Goal: Find specific page/section: Find specific page/section

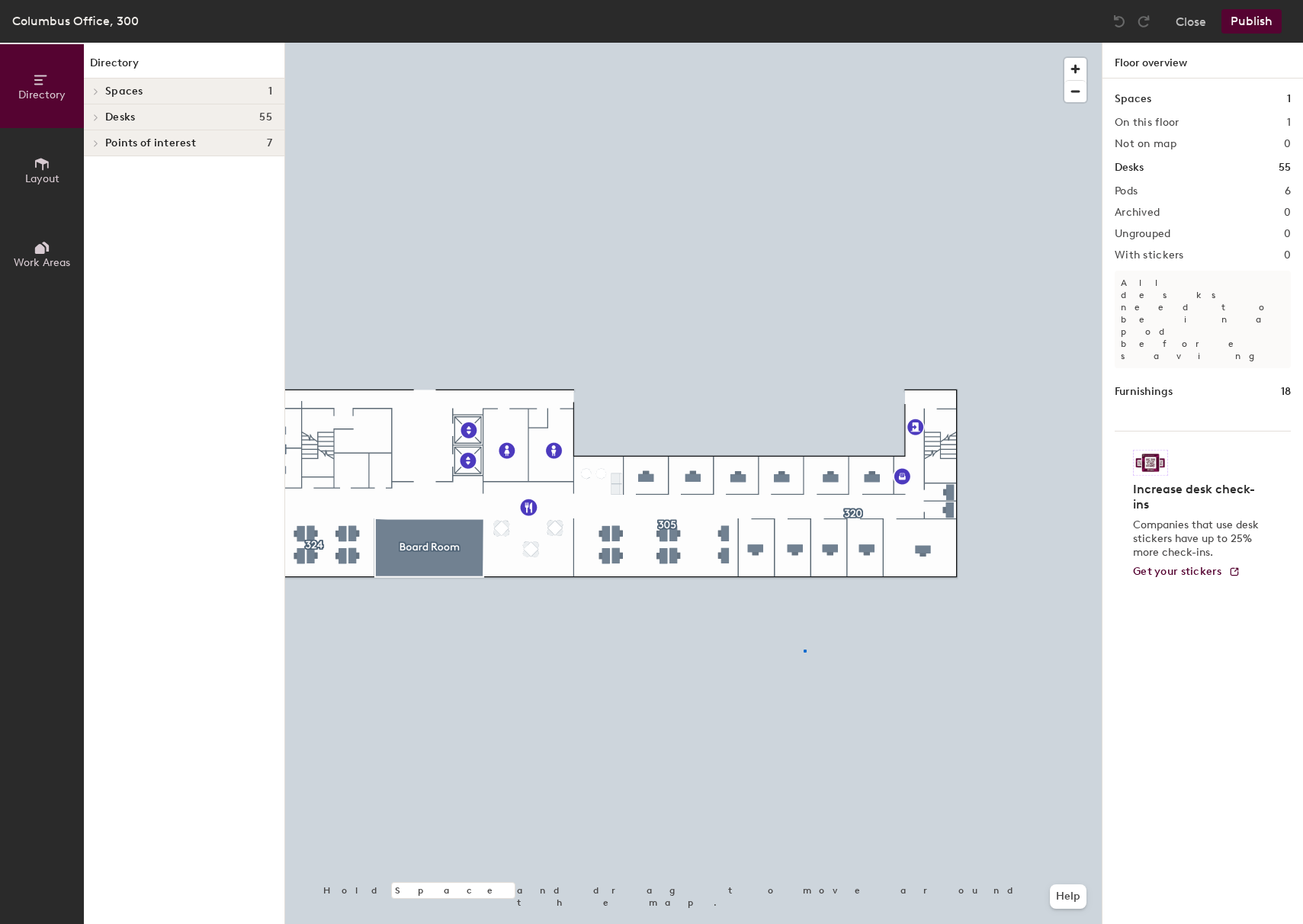
click at [806, 43] on div at bounding box center [693, 43] width 817 height 0
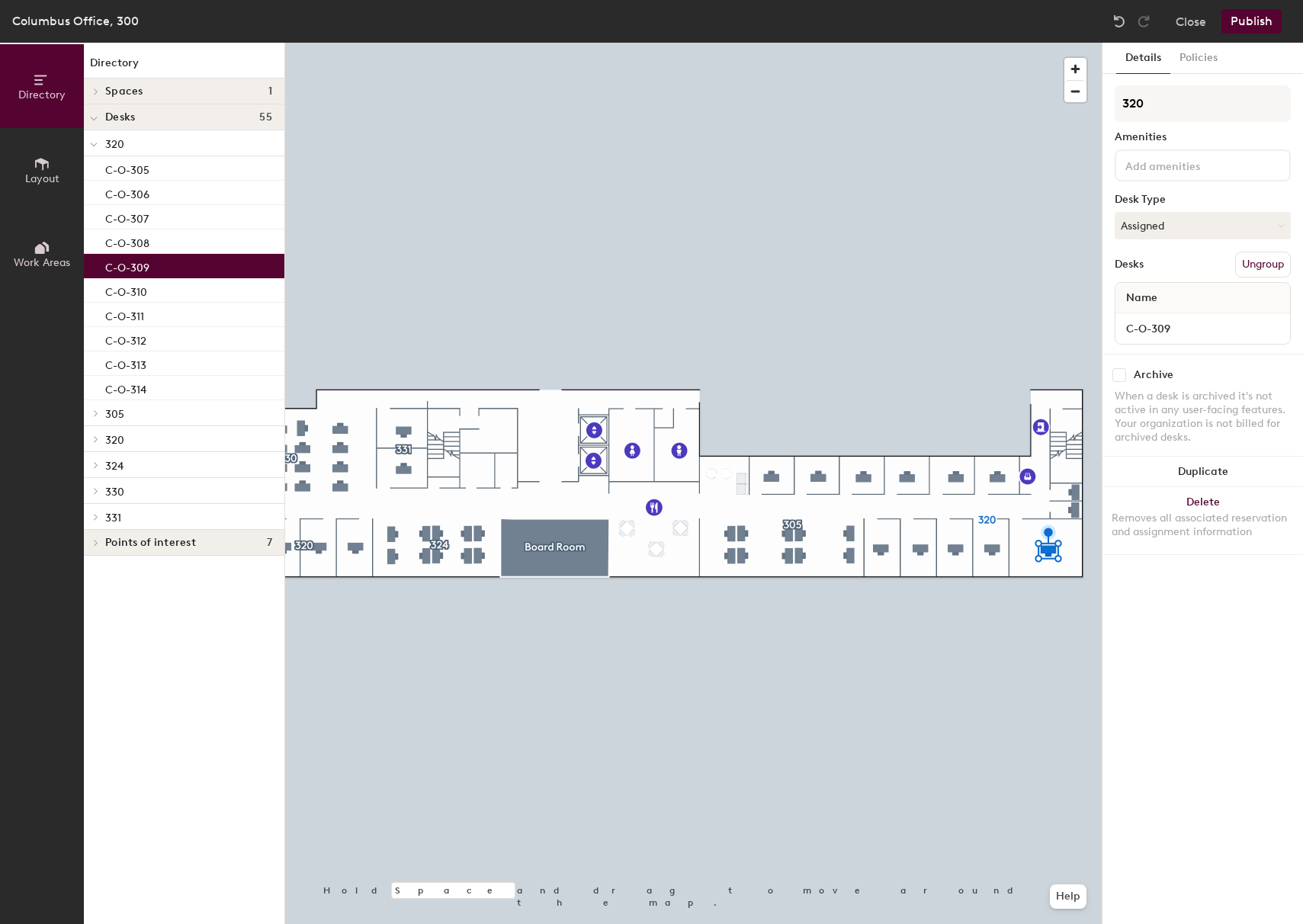
click at [40, 105] on button "Directory" at bounding box center [42, 86] width 84 height 84
click at [50, 102] on button "Directory" at bounding box center [42, 86] width 84 height 84
click at [41, 165] on icon at bounding box center [41, 163] width 17 height 17
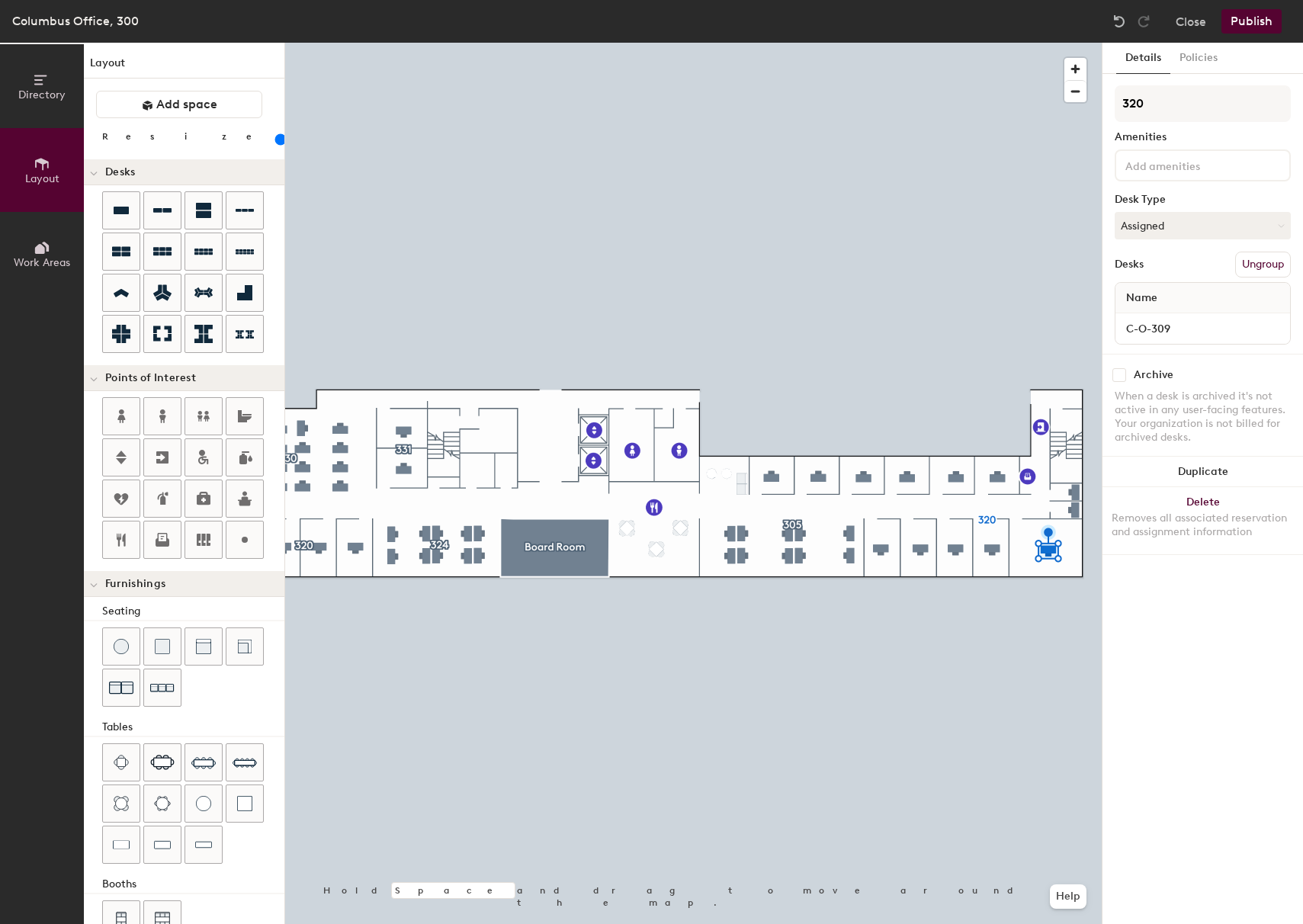
click at [44, 98] on span "Directory" at bounding box center [42, 94] width 47 height 13
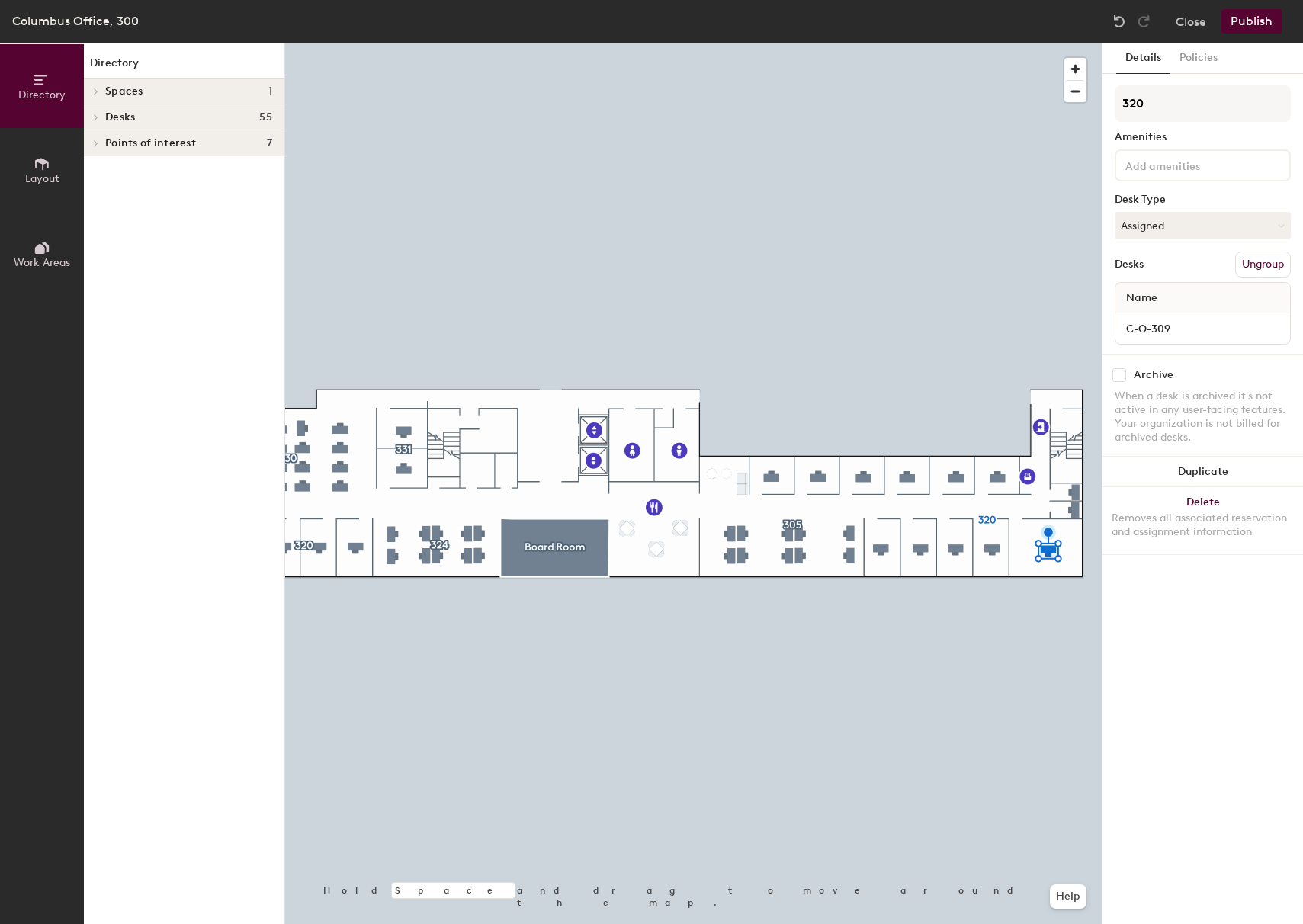
click at [49, 89] on span "Directory" at bounding box center [42, 94] width 47 height 13
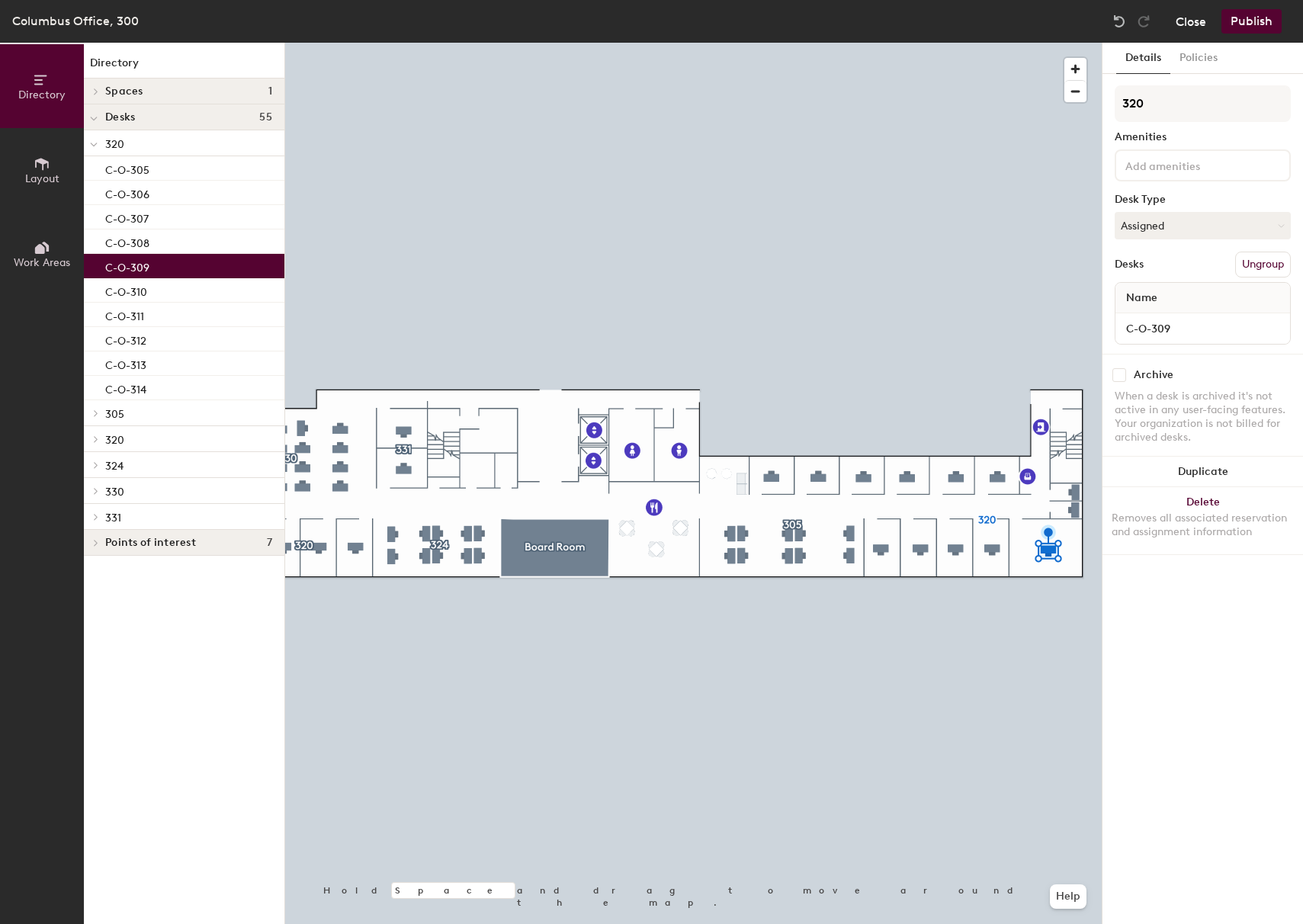
click at [1205, 20] on button "Close" at bounding box center [1190, 21] width 31 height 24
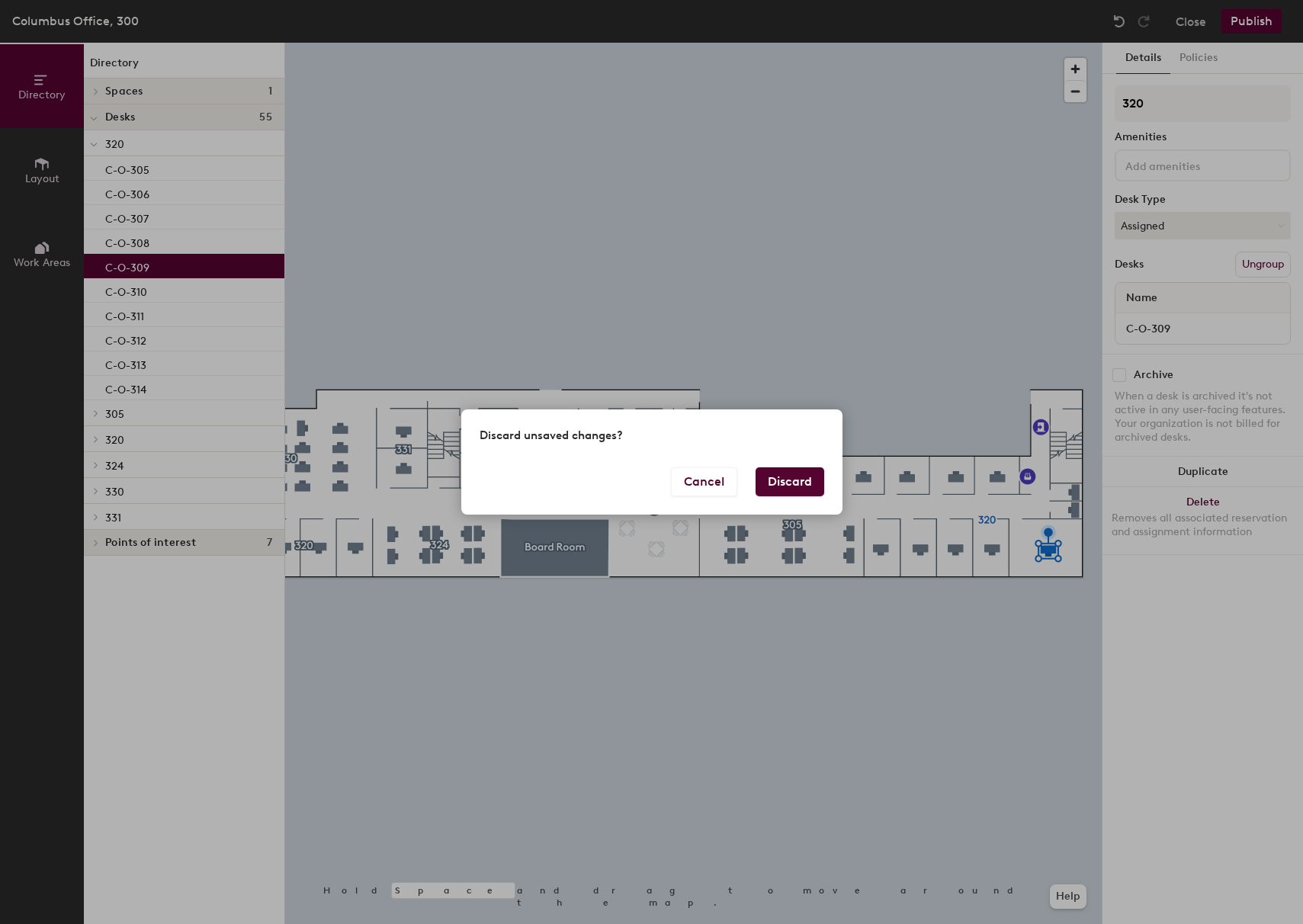
click at [787, 479] on button "Discard" at bounding box center [790, 481] width 69 height 29
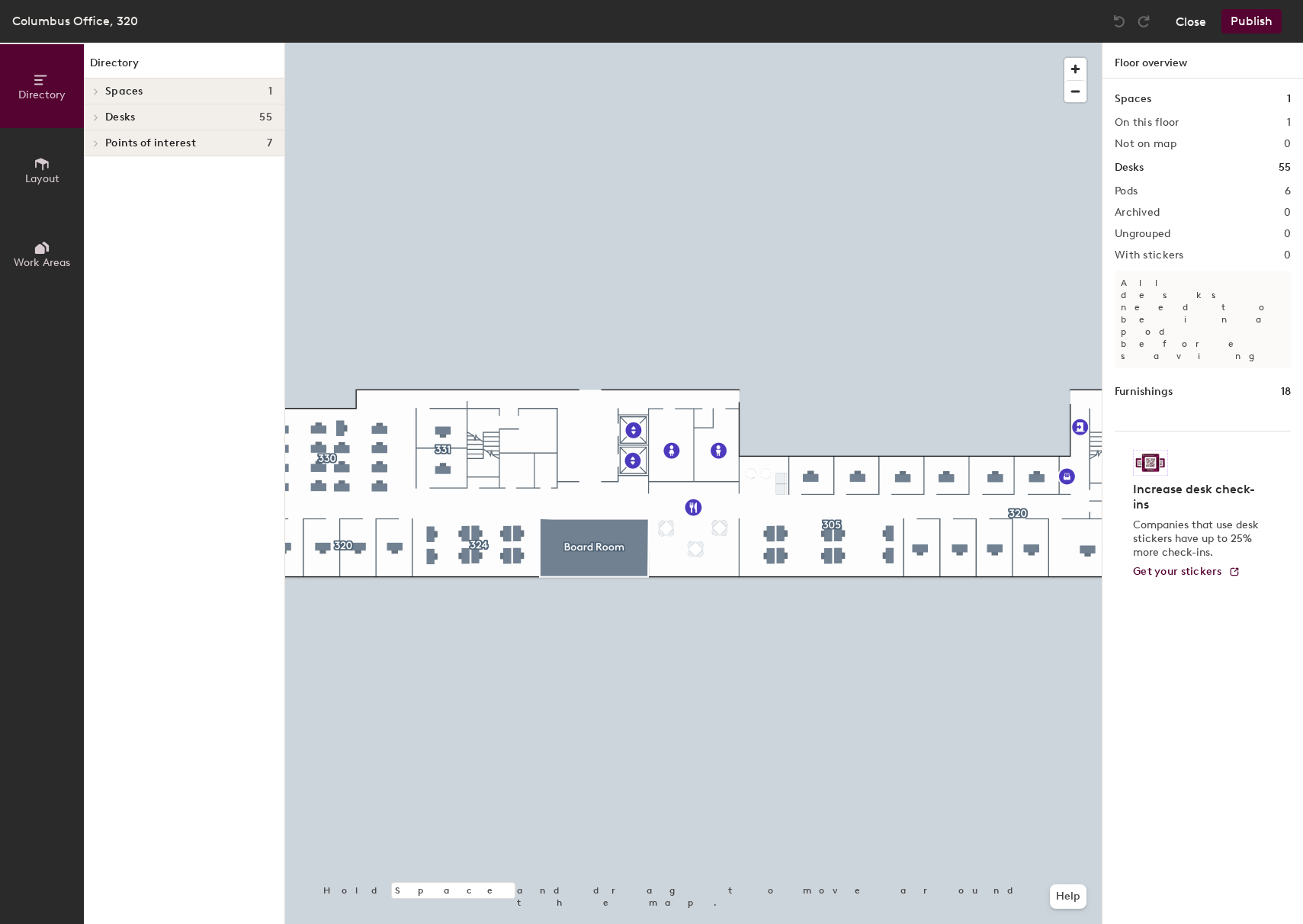
click at [1194, 27] on button "Close" at bounding box center [1190, 21] width 31 height 24
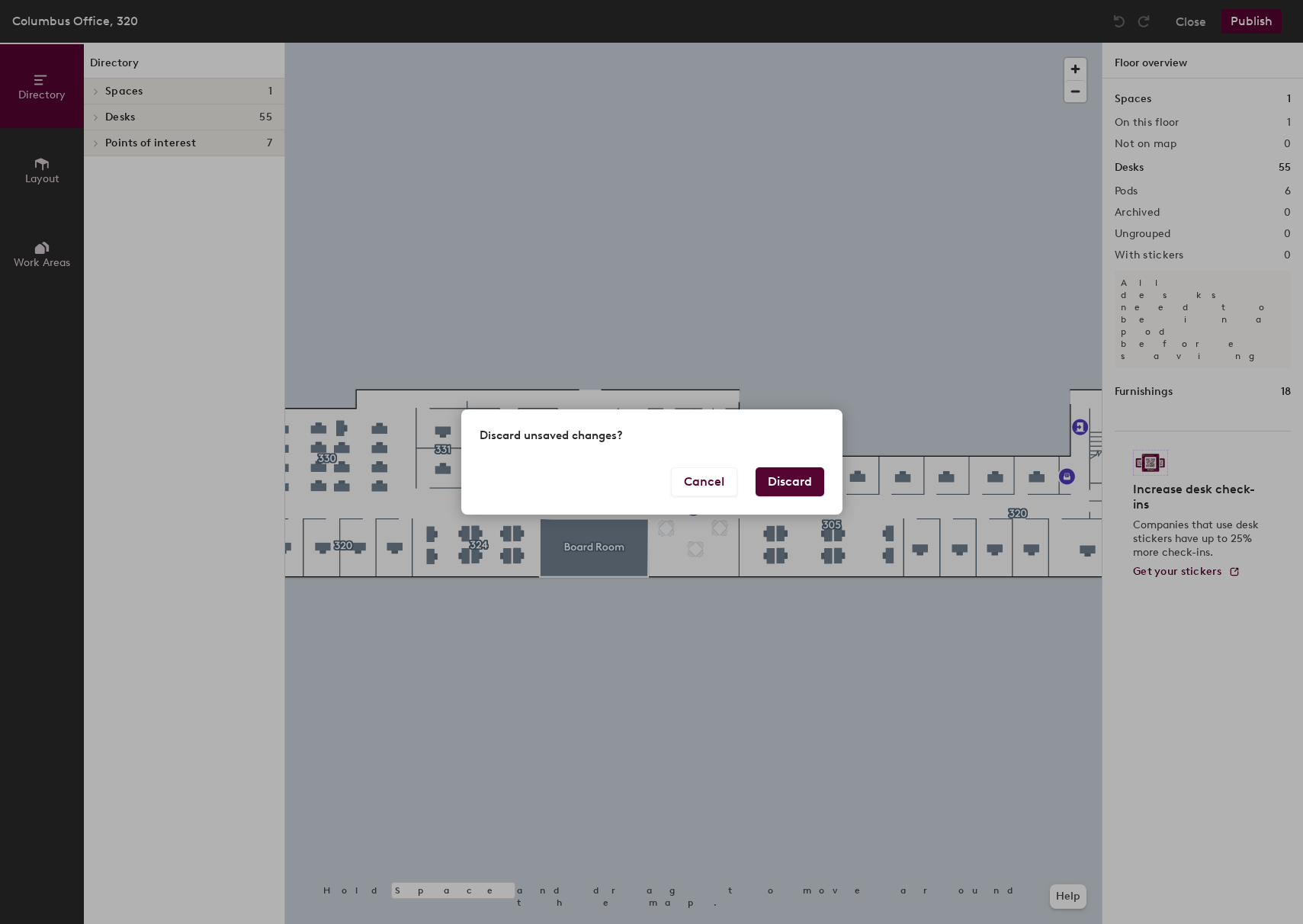
click at [793, 476] on button "Discard" at bounding box center [790, 481] width 69 height 29
